Goal: Task Accomplishment & Management: Manage account settings

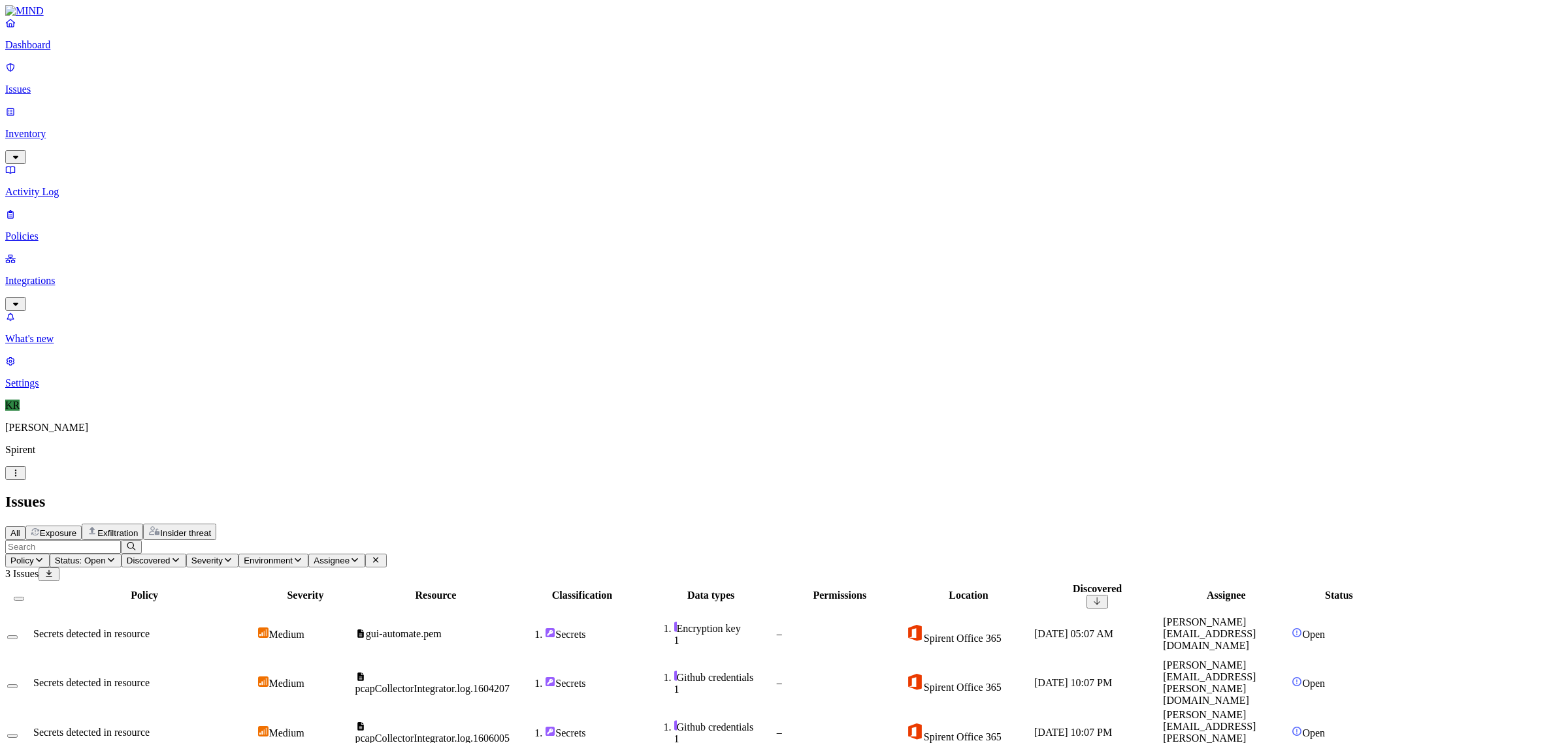
click at [20, 528] on span "All" at bounding box center [15, 533] width 10 height 10
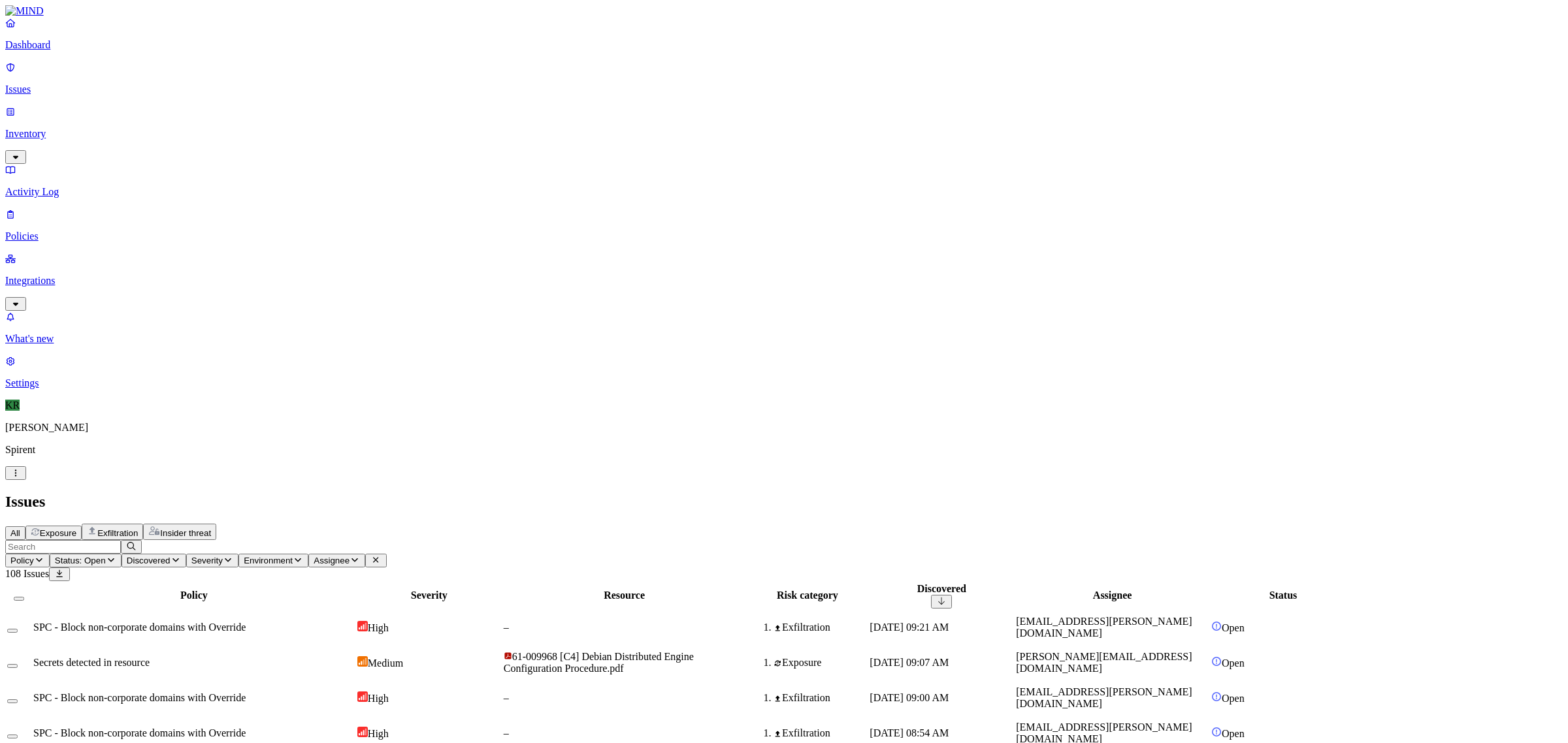
click at [255, 646] on td "Secrets detected in resource" at bounding box center [193, 663] width 322 height 34
click at [76, 528] on span "Exposure" at bounding box center [59, 533] width 37 height 10
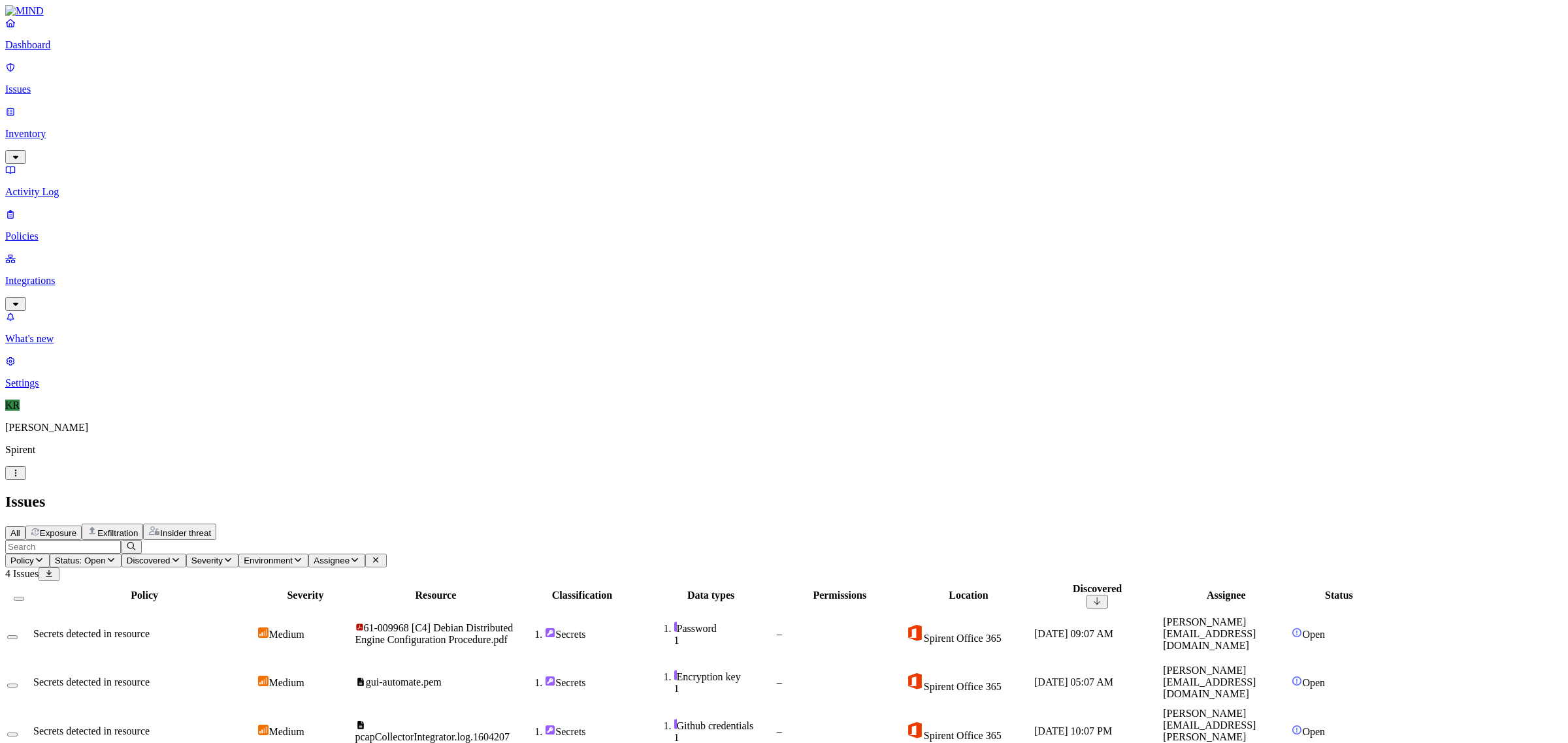
click at [364, 721] on icon at bounding box center [360, 726] width 6 height 9
click at [24, 596] on button "Select all" at bounding box center [19, 598] width 10 height 3
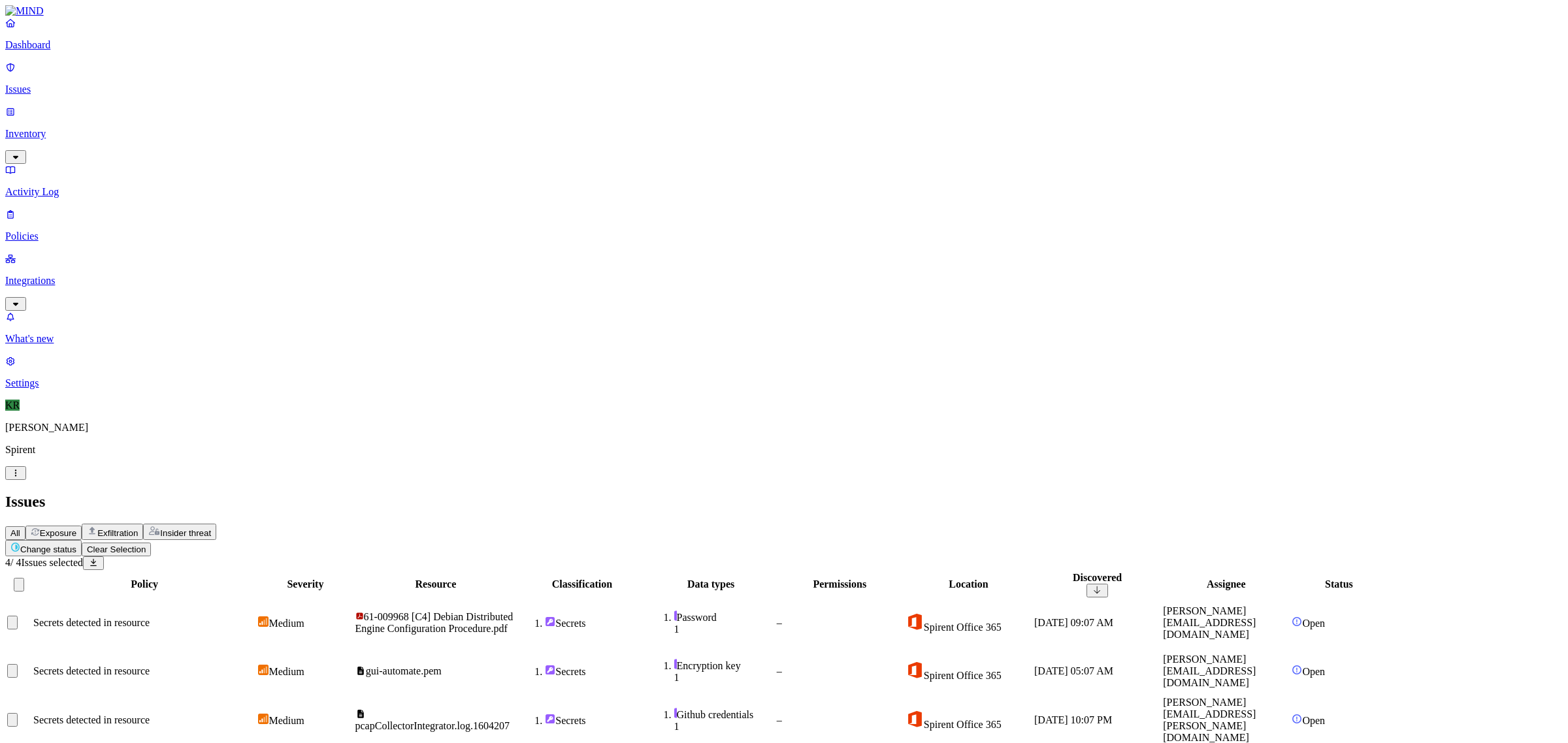
click at [191, 79] on html "Dashboard Issues Inventory Activity Log Policies Integrations What's new 1 Sett…" at bounding box center [784, 402] width 1568 height 806
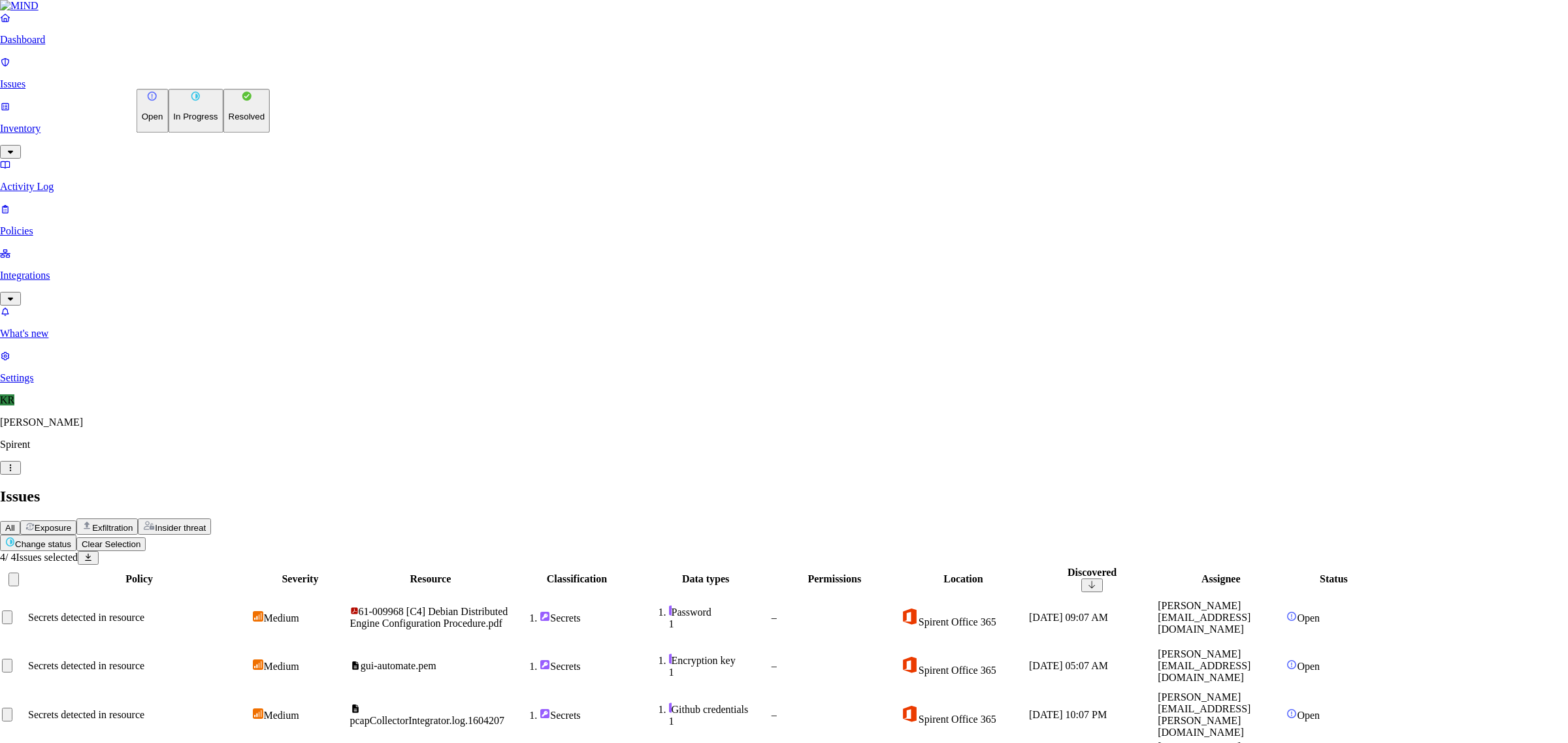
click at [229, 122] on p "Resolved" at bounding box center [247, 117] width 37 height 10
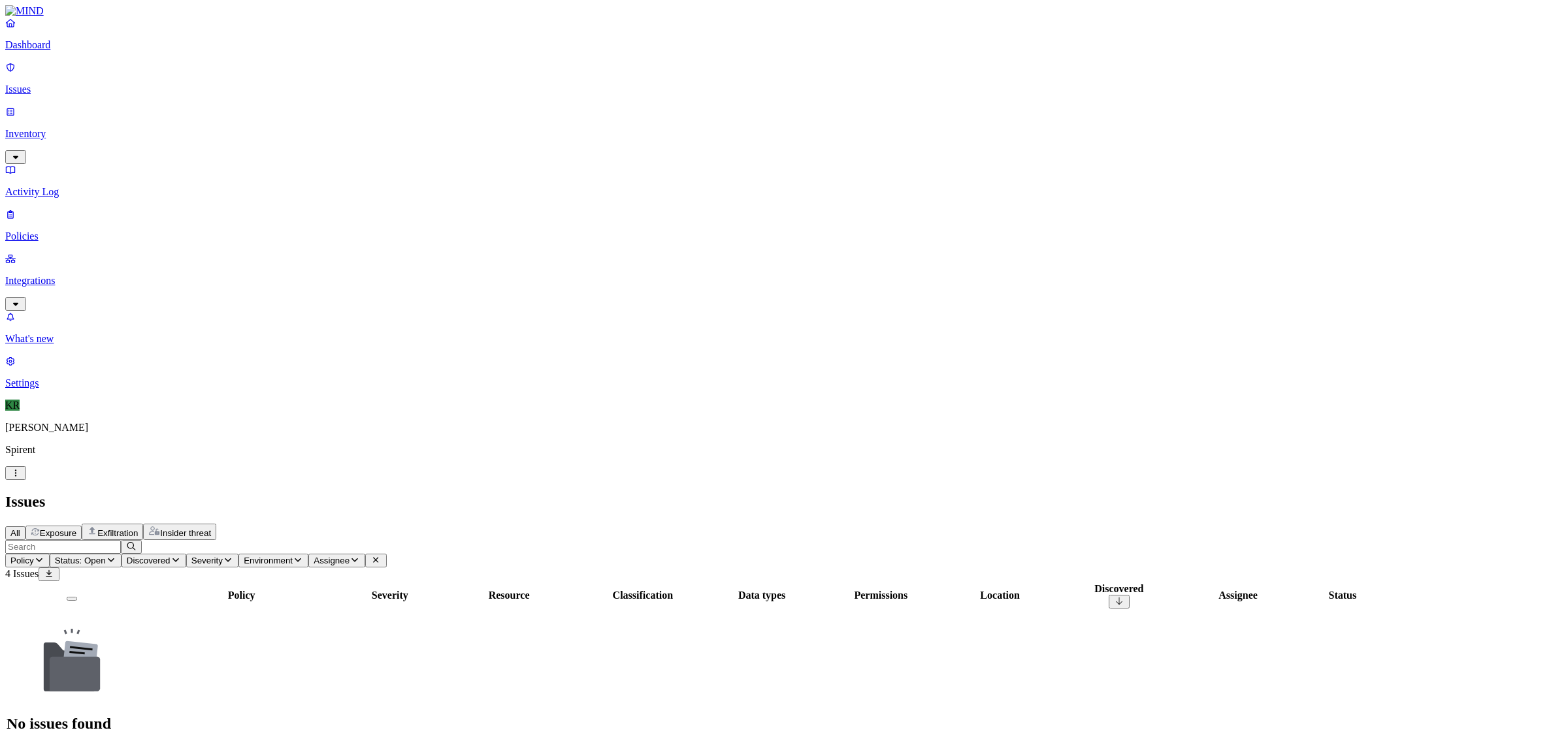
drag, startPoint x: 363, startPoint y: 50, endPoint x: 361, endPoint y: 58, distance: 8.2
click at [211, 528] on span "Insider threat" at bounding box center [185, 533] width 51 height 10
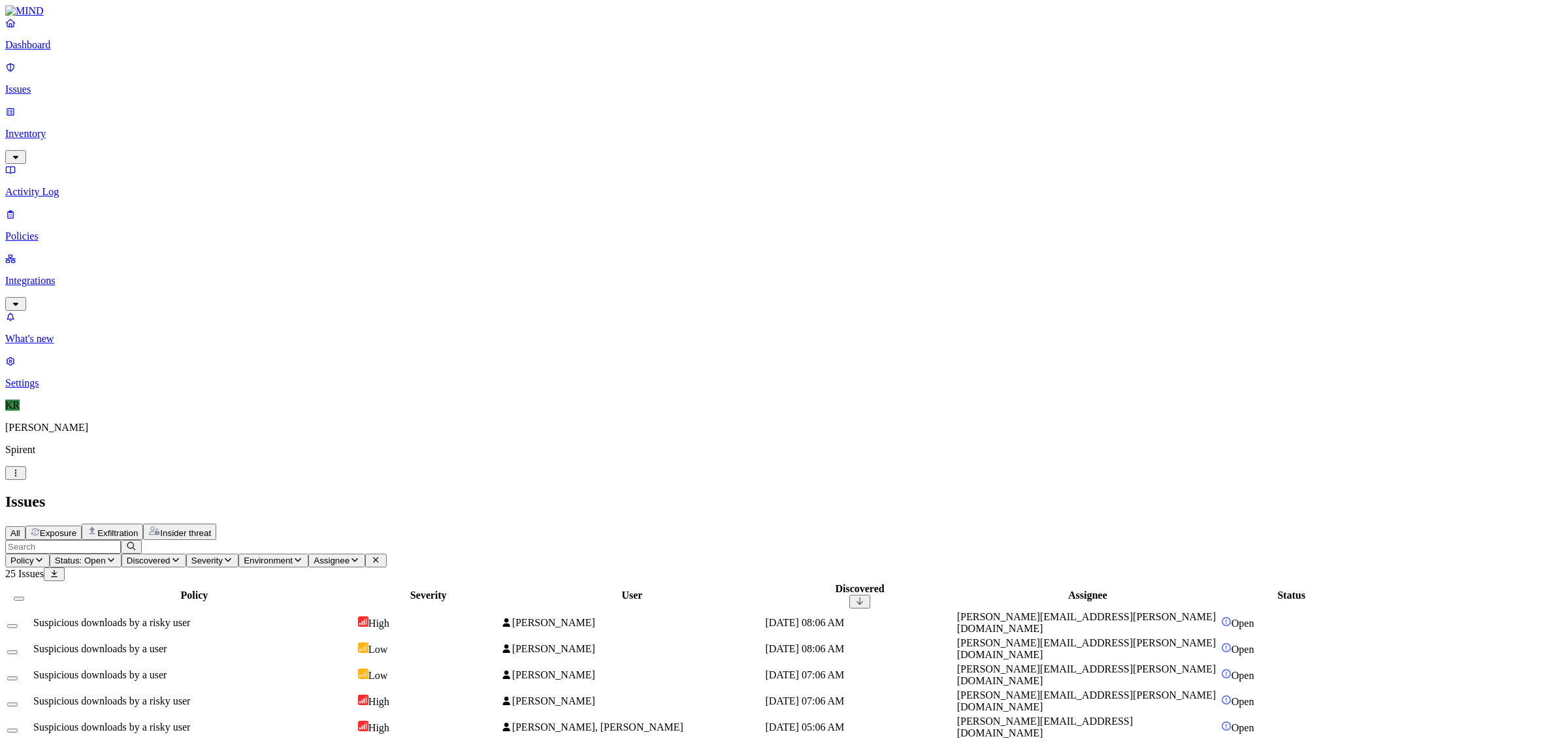
scroll to position [46, 0]
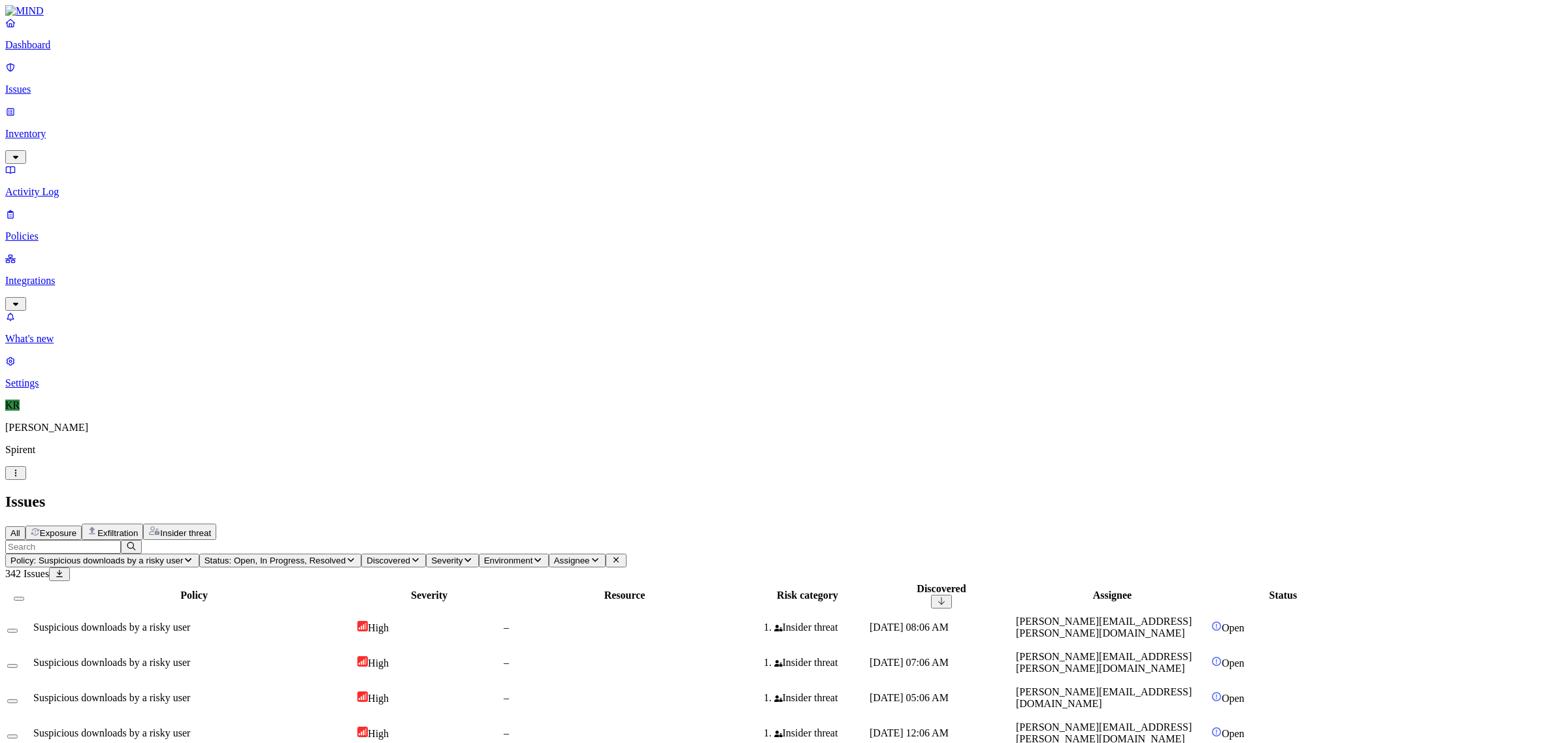
scroll to position [224, 0]
click at [733, 681] on td "–" at bounding box center [625, 698] width 243 height 34
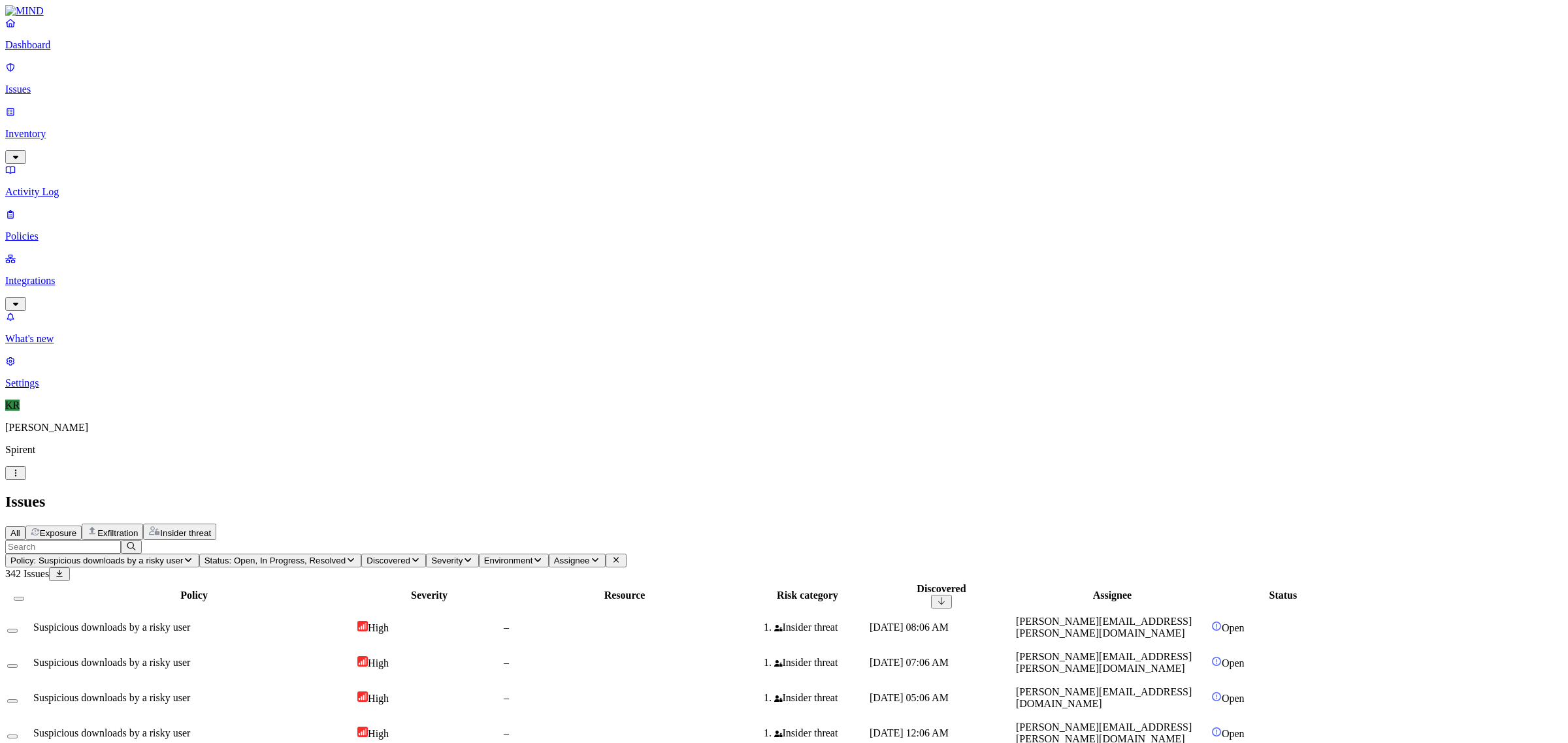
scroll to position [127, 0]
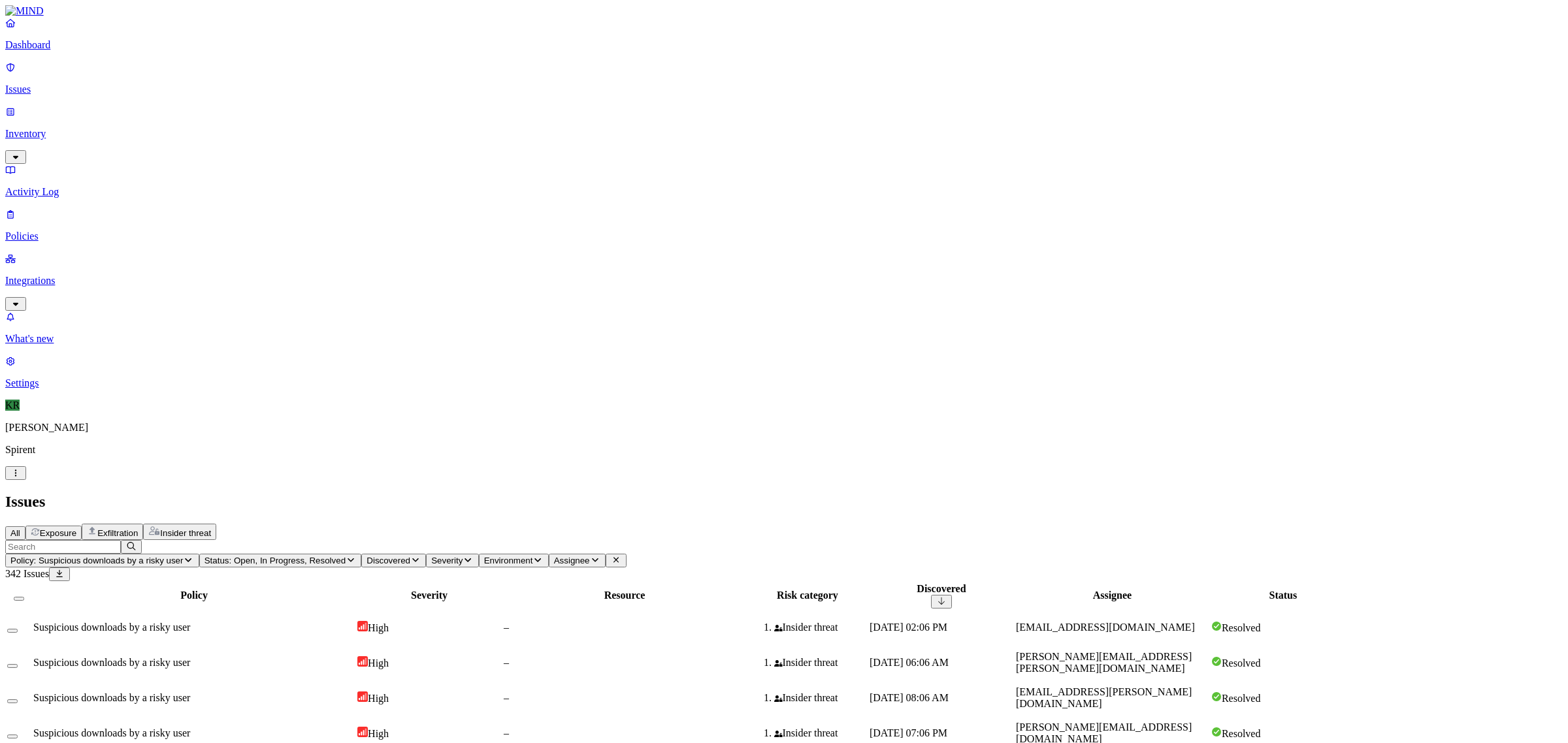
click at [346, 555] on span "Status: Open, In Progress, Resolved" at bounding box center [275, 560] width 142 height 10
click at [452, 202] on div "Resolved" at bounding box center [452, 214] width 0 height 24
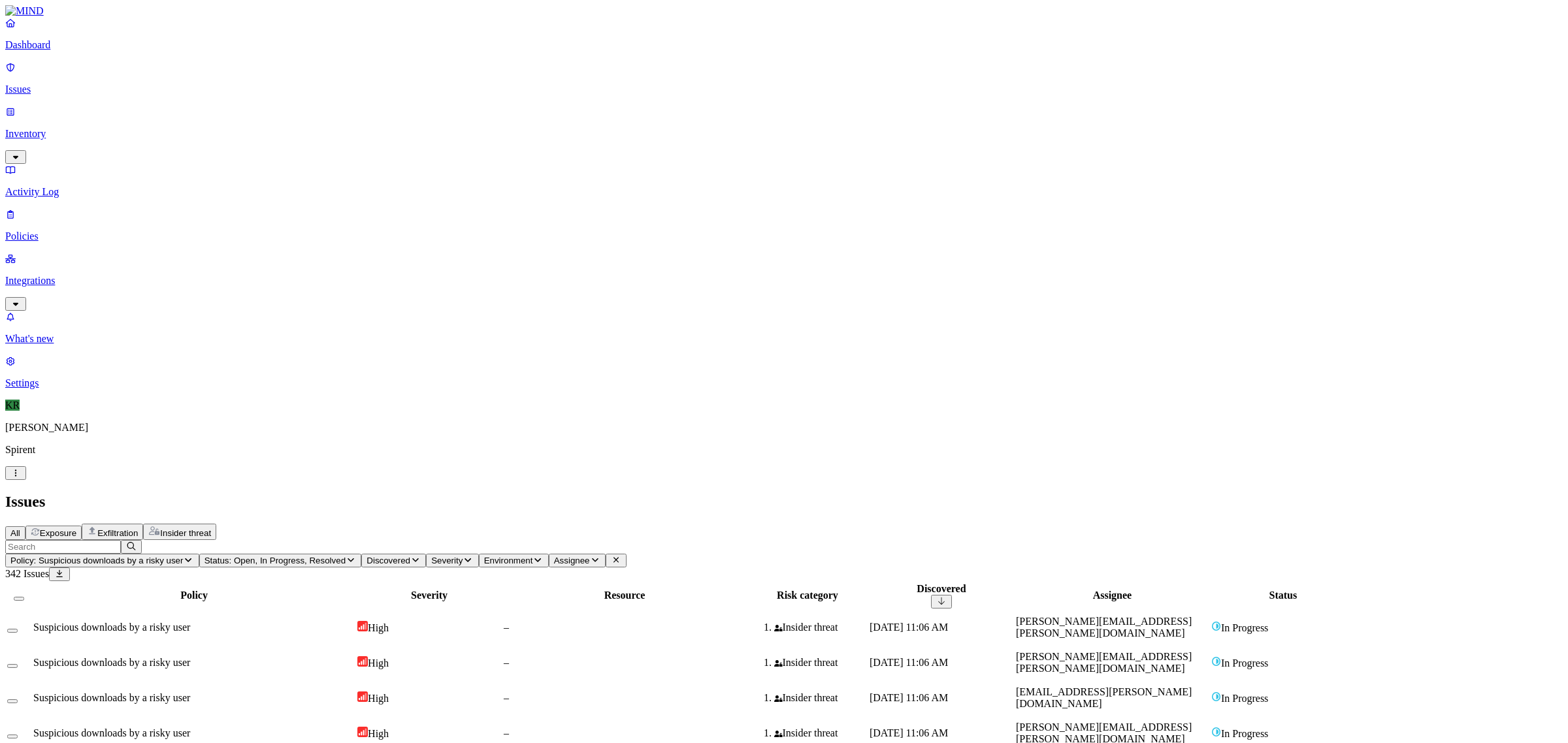
scroll to position [103, 0]
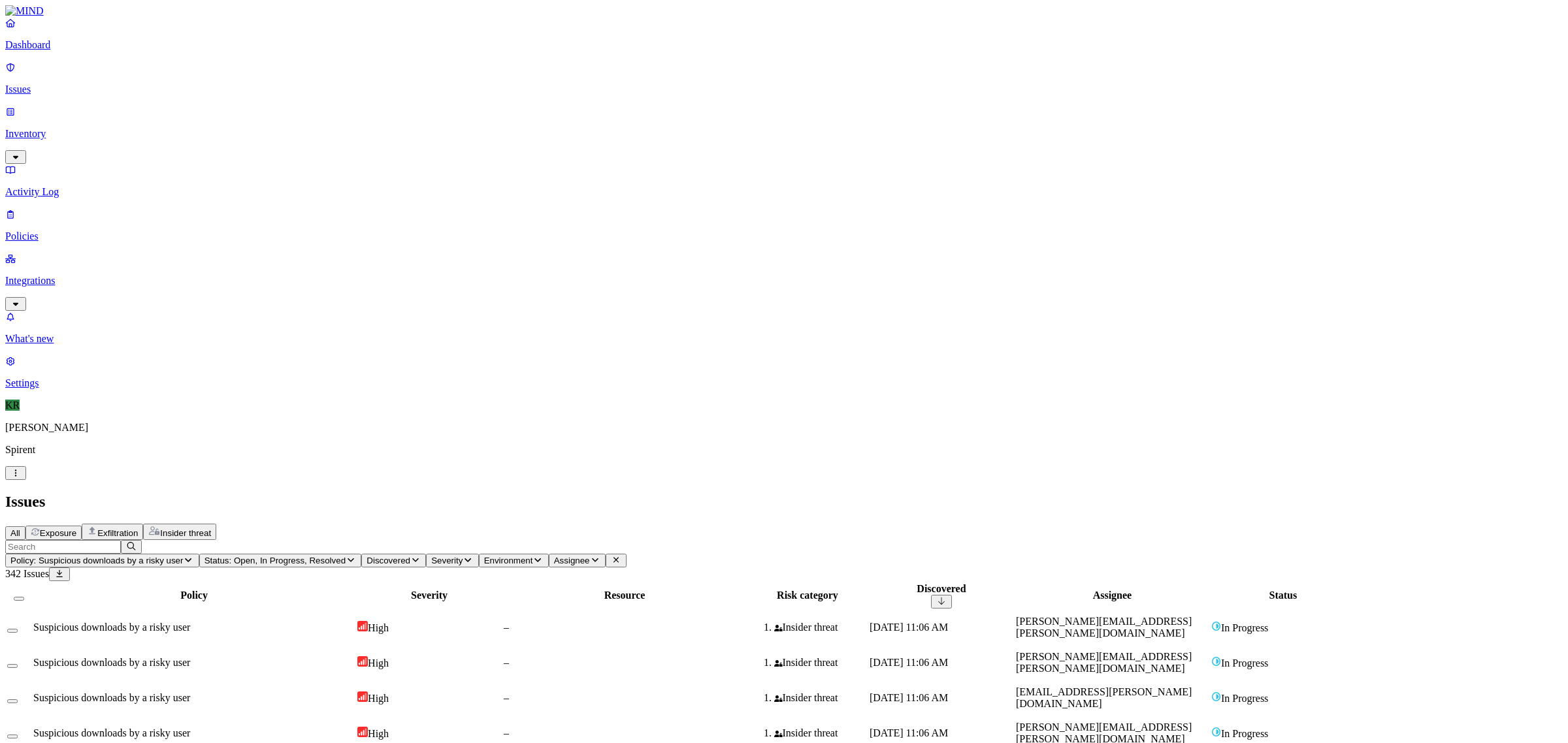
scroll to position [211, 0]
drag, startPoint x: 1190, startPoint y: 11, endPoint x: 1175, endPoint y: 30, distance: 24.2
